Goal: Information Seeking & Learning: Learn about a topic

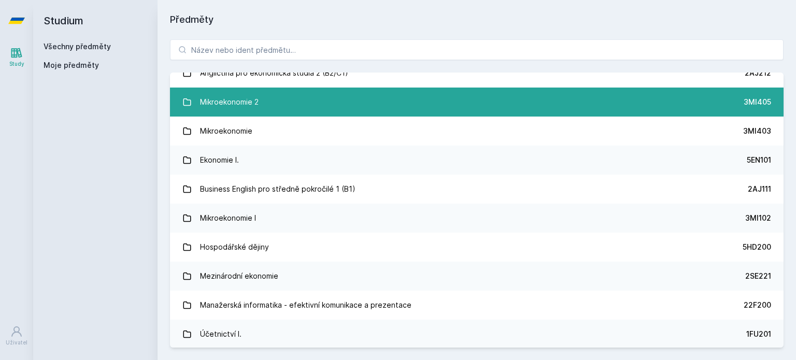
scroll to position [108, 0]
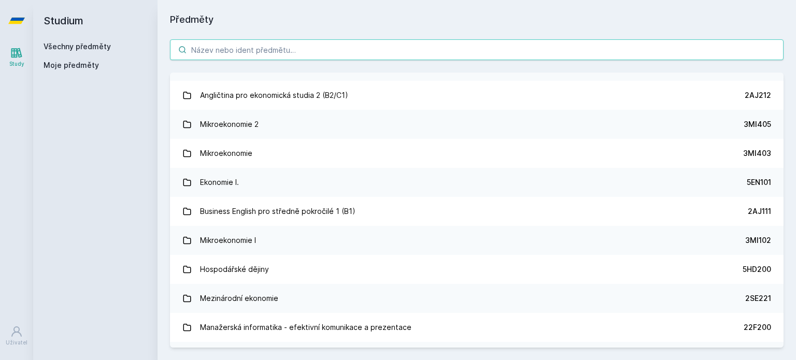
click at [259, 52] on input "search" at bounding box center [476, 49] width 613 height 21
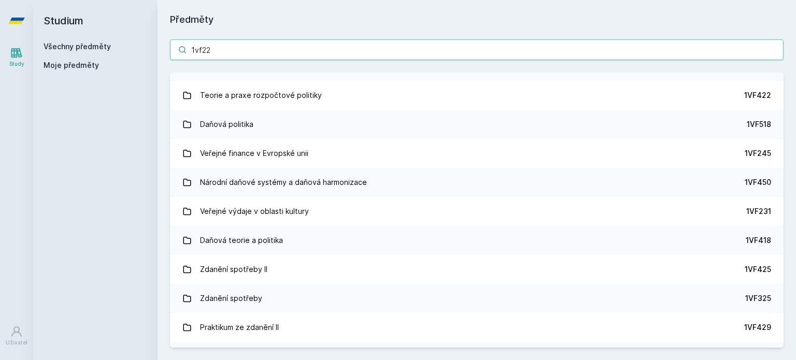
scroll to position [0, 0]
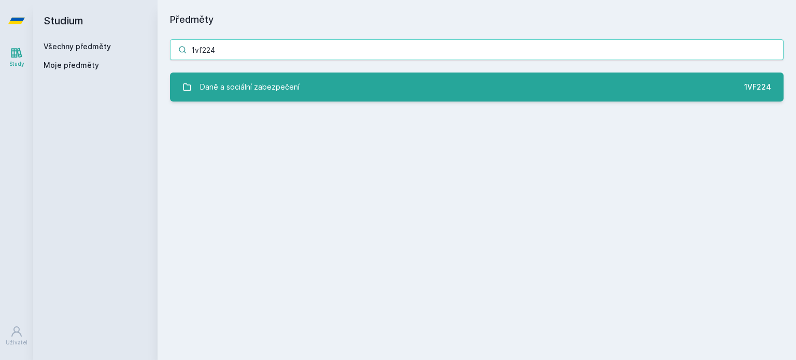
type input "1vf224"
click at [255, 82] on div "Daně a sociální zabezpečení" at bounding box center [249, 87] width 99 height 21
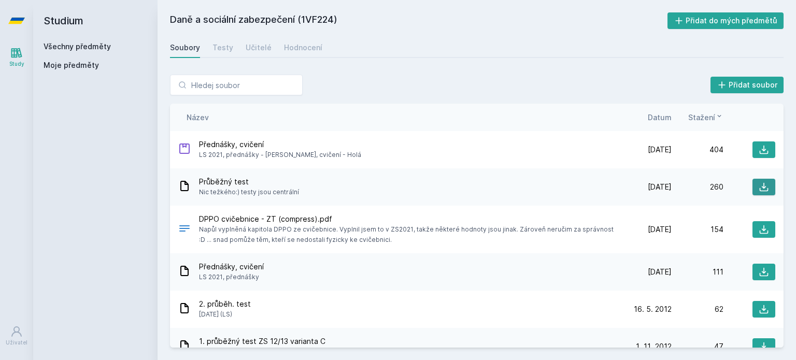
click at [758, 184] on icon at bounding box center [763, 187] width 10 height 10
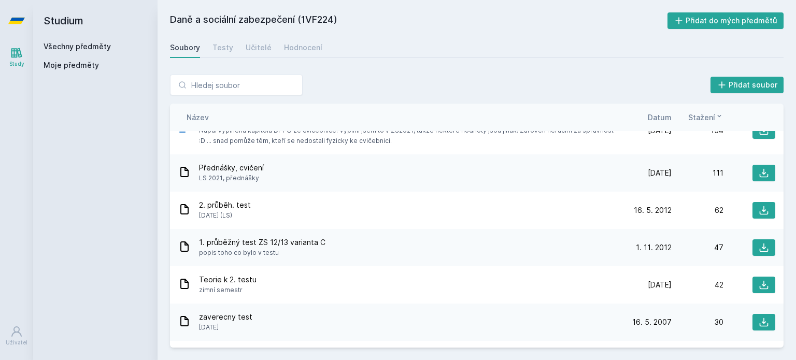
scroll to position [104, 0]
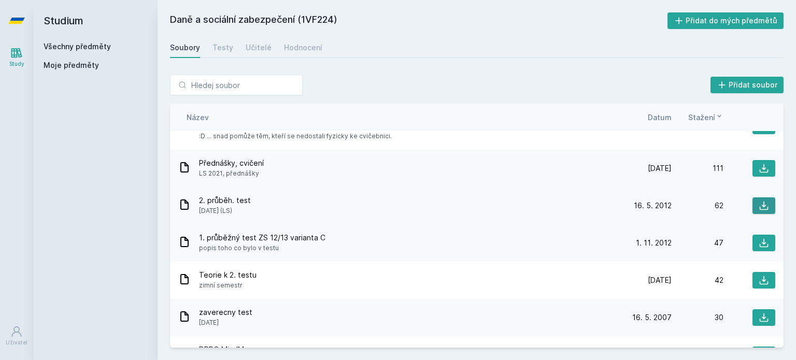
click at [758, 204] on icon at bounding box center [763, 205] width 10 height 10
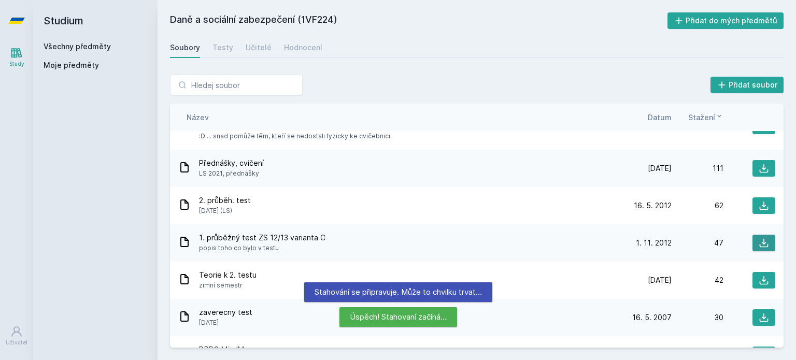
click at [761, 246] on icon at bounding box center [763, 243] width 9 height 9
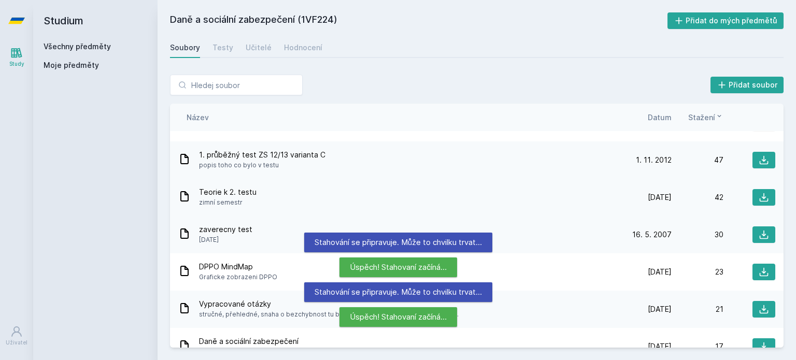
scroll to position [188, 0]
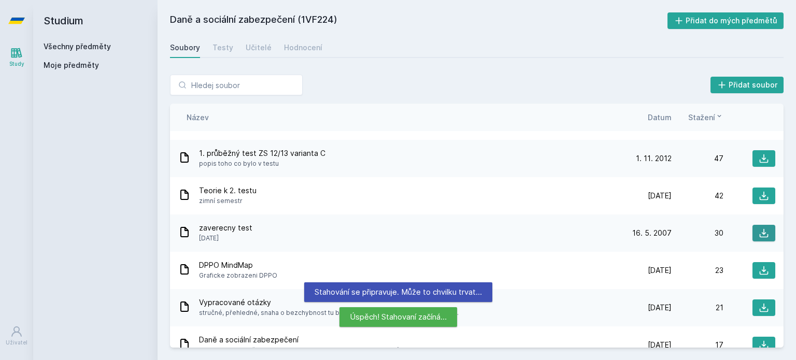
click at [769, 230] on button at bounding box center [763, 233] width 23 height 17
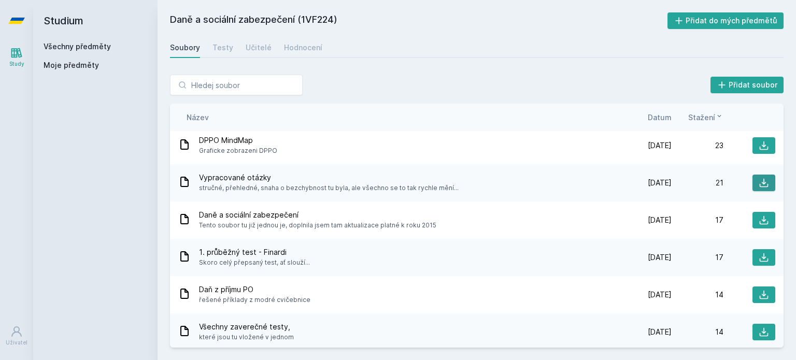
scroll to position [325, 0]
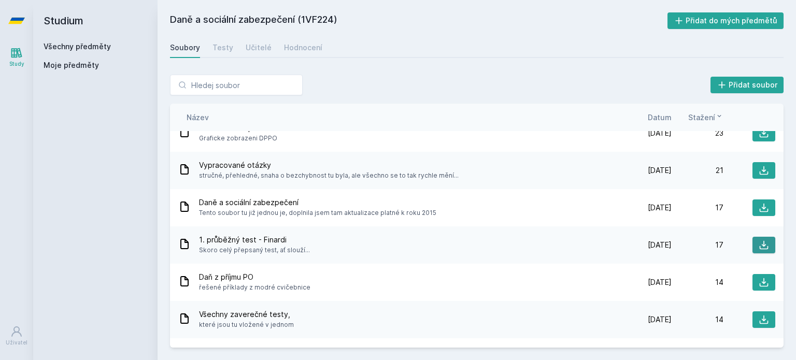
click at [758, 244] on icon at bounding box center [763, 245] width 10 height 10
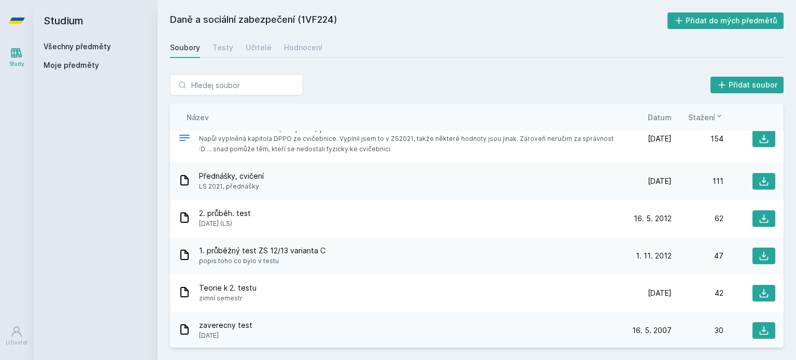
scroll to position [0, 0]
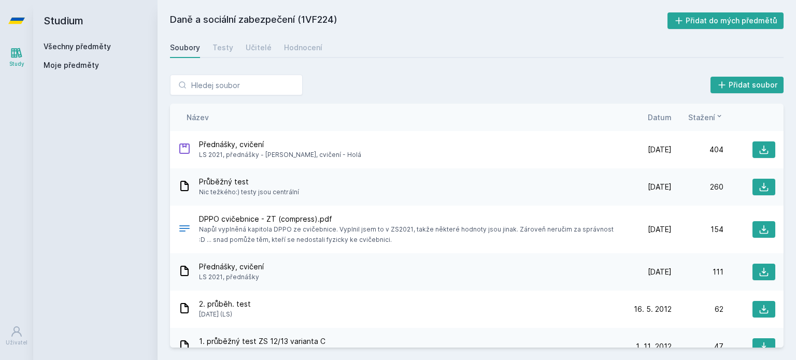
click at [664, 113] on span "Datum" at bounding box center [659, 117] width 24 height 11
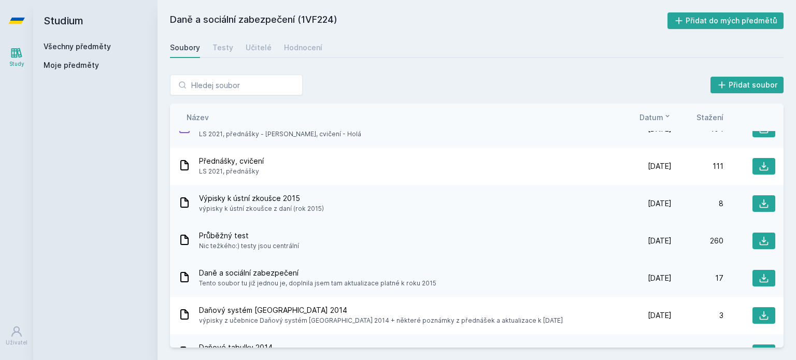
scroll to position [69, 0]
